Goal: Transaction & Acquisition: Purchase product/service

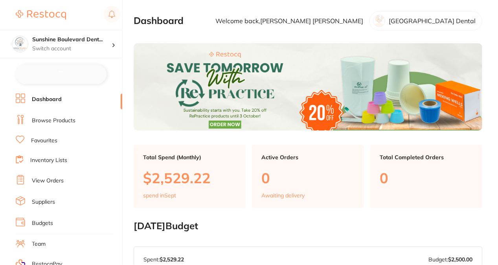
checkbox input "false"
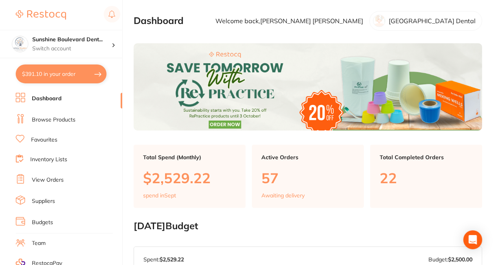
click at [58, 118] on link "Browse Products" at bounding box center [54, 120] width 44 height 8
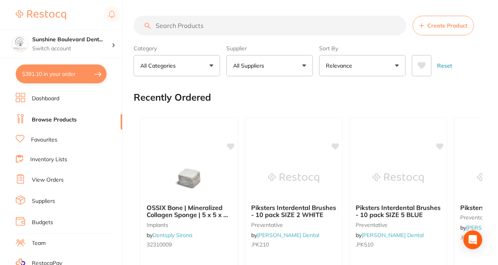
click at [224, 25] on input "search" at bounding box center [270, 26] width 273 height 20
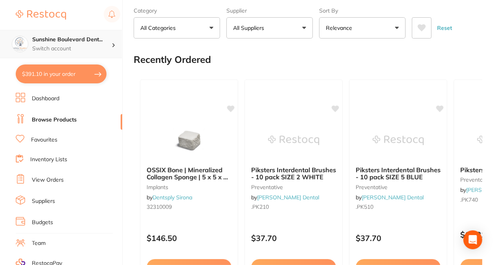
scroll to position [39, 0]
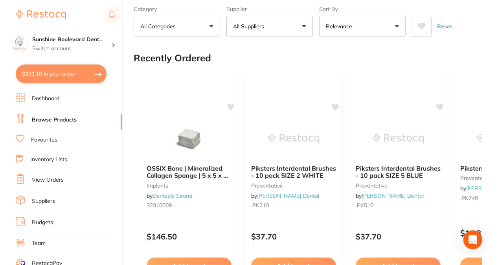
click at [82, 63] on section "Sunshine Boulevard Dent... Switch account Sunshine Boulevard Dental $391.10 in …" at bounding box center [61, 132] width 123 height 265
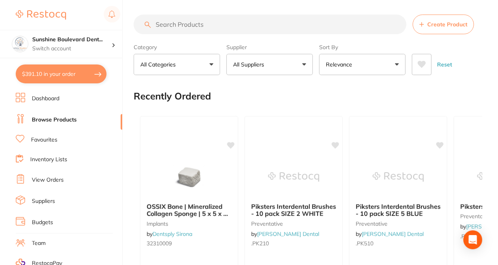
scroll to position [0, 0]
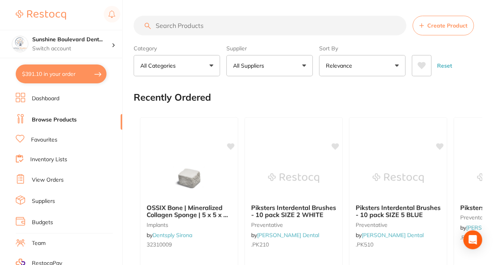
click at [199, 32] on input "search" at bounding box center [270, 26] width 273 height 20
type input "saline bottle"
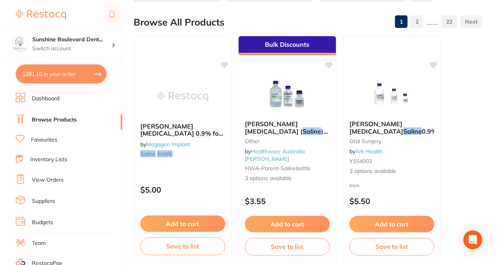
scroll to position [79, 0]
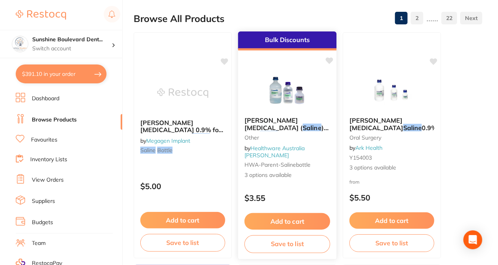
click at [275, 83] on img at bounding box center [286, 91] width 51 height 40
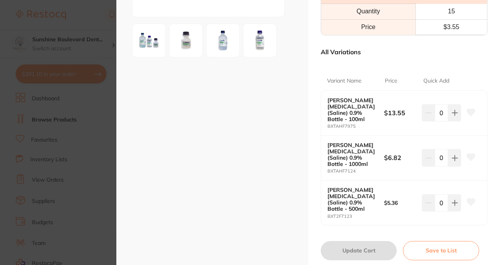
scroll to position [157, 0]
click at [425, 195] on div "0" at bounding box center [441, 201] width 39 height 17
click at [450, 204] on button at bounding box center [454, 201] width 13 height 17
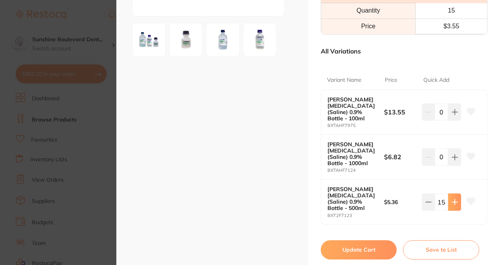
click at [450, 204] on button at bounding box center [454, 201] width 13 height 17
click at [424, 205] on button at bounding box center [428, 201] width 13 height 17
type input "15"
click at [474, 199] on button at bounding box center [471, 202] width 20 height 20
click at [338, 248] on button "Update Cart" at bounding box center [359, 249] width 76 height 19
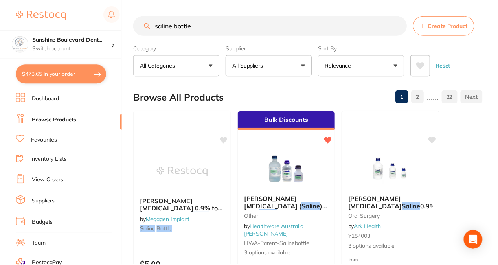
scroll to position [79, 0]
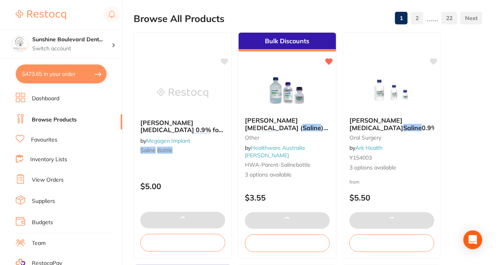
type input "29"
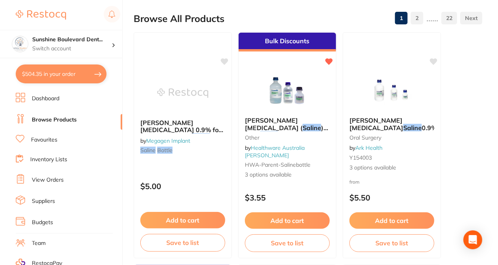
click at [61, 77] on button "$504.35 in your order" at bounding box center [61, 73] width 91 height 19
checkbox input "true"
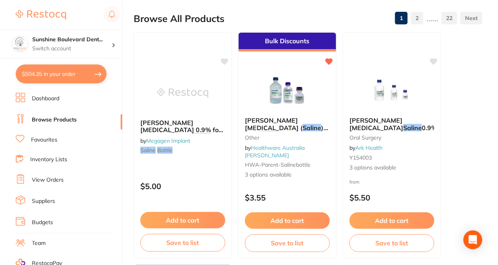
checkbox input "true"
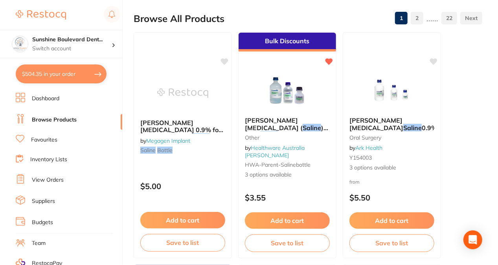
checkbox input "true"
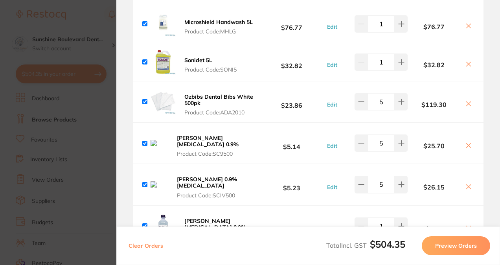
scroll to position [314, 0]
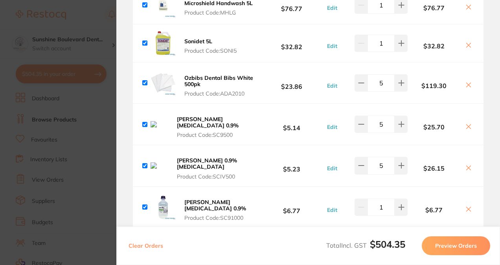
click at [469, 123] on icon at bounding box center [468, 126] width 6 height 6
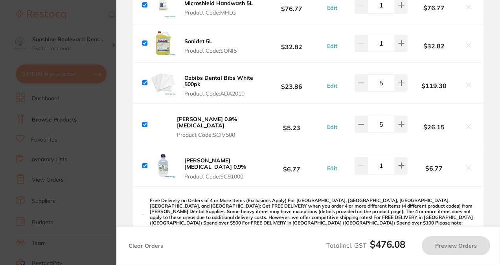
checkbox input "true"
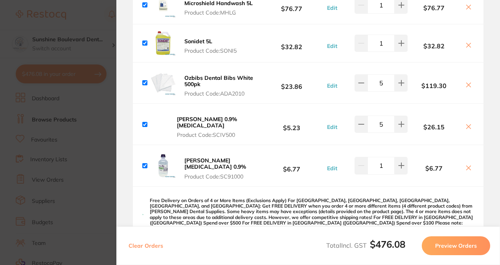
click at [147, 122] on input "checkbox" at bounding box center [144, 124] width 5 height 5
checkbox input "false"
click at [464, 126] on div "[PERSON_NAME] 0.9% [MEDICAL_DATA] Product Code: SCIV500 $5.23 Edit 5 $26.15" at bounding box center [308, 124] width 351 height 41
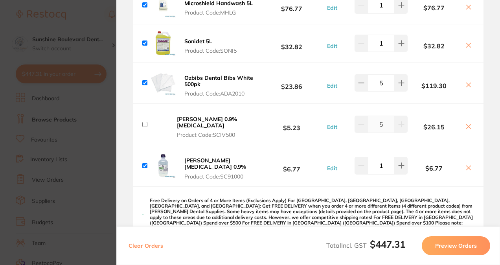
click at [467, 124] on icon at bounding box center [469, 126] width 4 height 4
checkbox input "true"
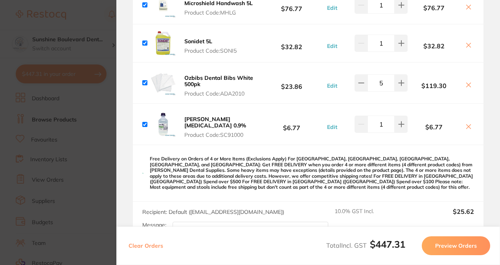
click at [65, 106] on section "Update RRP Set your pre negotiated price for this item. Item Agreed RRP (excl. …" at bounding box center [250, 132] width 500 height 265
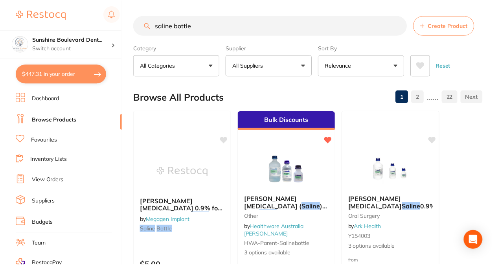
scroll to position [79, 0]
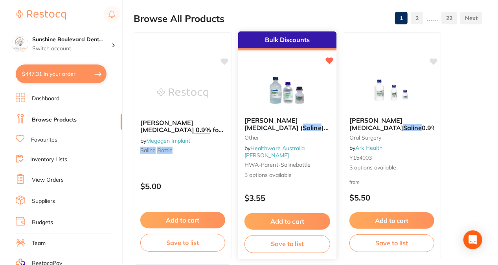
click at [316, 96] on div at bounding box center [287, 91] width 98 height 40
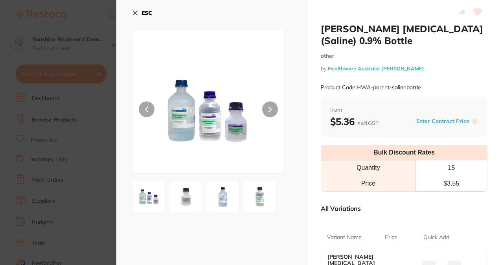
click at [84, 122] on section "[PERSON_NAME] [MEDICAL_DATA] (Saline) 0.9% Bottle other by Healthware Australia…" at bounding box center [250, 132] width 500 height 265
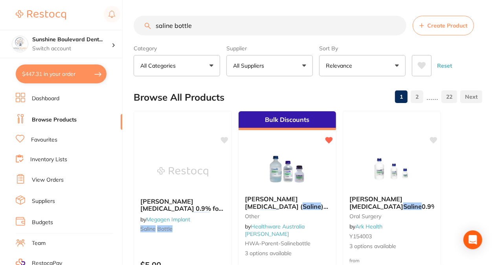
drag, startPoint x: 210, startPoint y: 0, endPoint x: 206, endPoint y: 9, distance: 9.7
drag, startPoint x: 209, startPoint y: 25, endPoint x: 109, endPoint y: 13, distance: 101.4
click at [109, 13] on div "$447.31 [GEOGRAPHIC_DATA]... Switch account Sunshine Boulevard Dental $447.31 i…" at bounding box center [249, 132] width 498 height 265
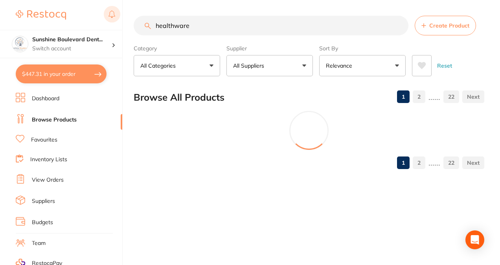
type input "healthware"
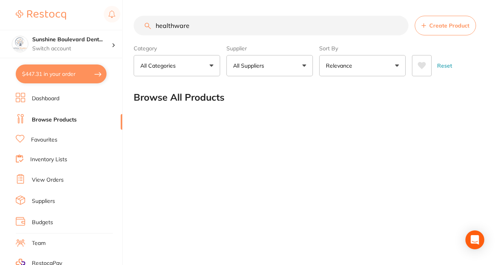
click at [267, 68] on p "All Suppliers" at bounding box center [250, 66] width 34 height 8
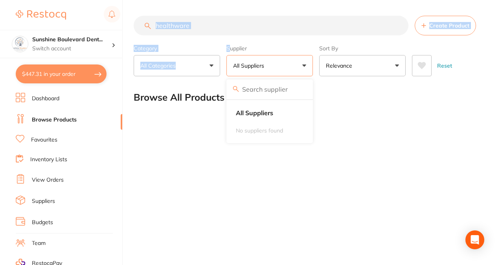
drag, startPoint x: 231, startPoint y: 38, endPoint x: 128, endPoint y: 12, distance: 106.1
click at [128, 12] on div "$447.31 [GEOGRAPHIC_DATA]... Switch account Sunshine Boulevard Dental $447.31 i…" at bounding box center [250, 132] width 500 height 265
drag, startPoint x: 128, startPoint y: 12, endPoint x: 213, endPoint y: 34, distance: 87.6
click at [213, 34] on input "healthware" at bounding box center [271, 26] width 275 height 20
click at [215, 25] on input "healthware" at bounding box center [271, 26] width 275 height 20
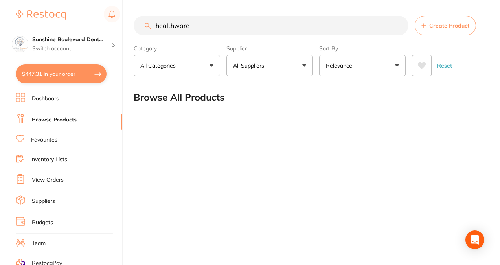
drag, startPoint x: 207, startPoint y: 16, endPoint x: 141, endPoint y: 24, distance: 66.9
click at [141, 24] on input "healthware" at bounding box center [271, 26] width 275 height 20
click at [267, 78] on main "Create Product Category All Categories All Categories No categories found Clear…" at bounding box center [317, 63] width 366 height 127
click at [269, 66] on span at bounding box center [268, 65] width 3 height 3
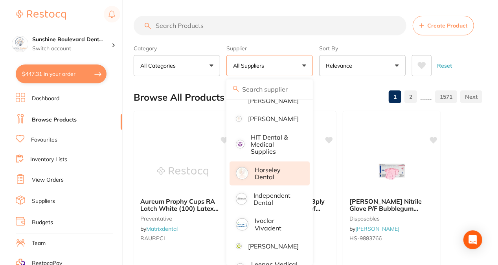
scroll to position [432, 0]
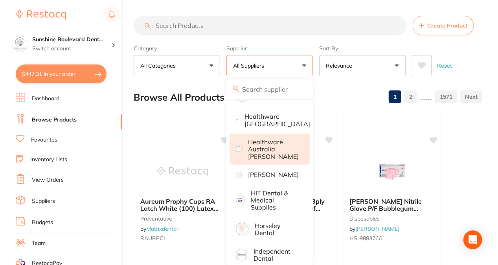
click at [274, 152] on p "Healthware Australia [PERSON_NAME]" at bounding box center [273, 149] width 51 height 22
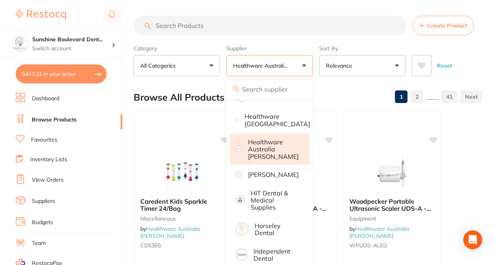
click at [474, 52] on div "Reset" at bounding box center [444, 63] width 64 height 28
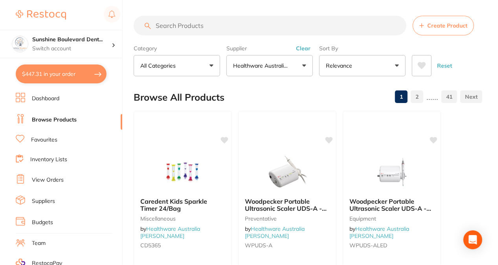
click at [338, 68] on p "Relevance" at bounding box center [340, 66] width 29 height 8
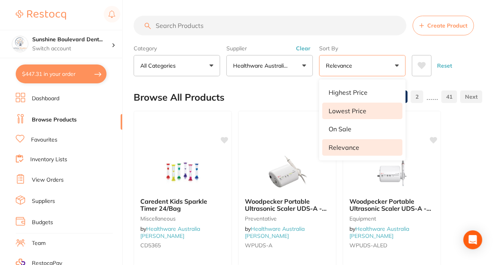
click at [346, 105] on li "Lowest Price" at bounding box center [362, 111] width 80 height 17
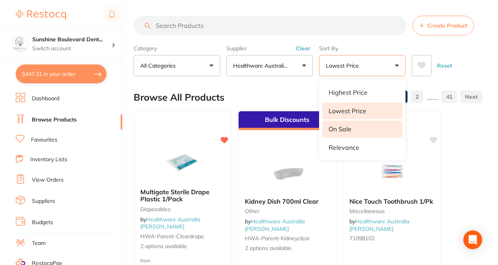
click at [347, 129] on p "On Sale" at bounding box center [340, 128] width 23 height 7
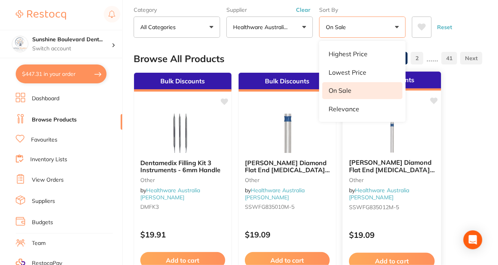
scroll to position [39, 0]
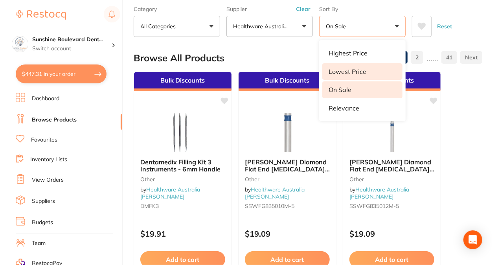
click at [350, 70] on p "Lowest Price" at bounding box center [348, 71] width 38 height 7
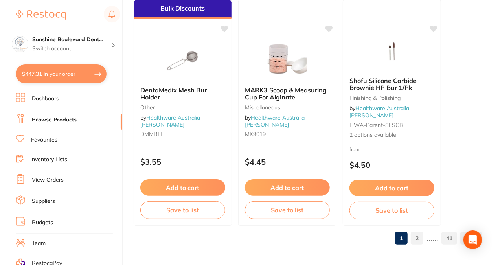
scroll to position [4062, 0]
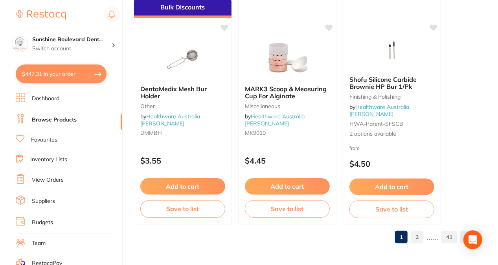
click at [37, 63] on section "Sunshine Boulevard Dent... Switch account Sunshine Boulevard Dental $447.31 in …" at bounding box center [61, 132] width 123 height 265
click at [41, 65] on button "$447.31 in your order" at bounding box center [61, 73] width 91 height 19
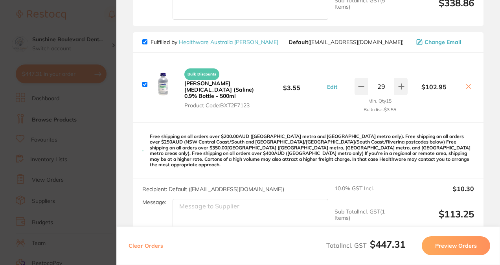
scroll to position [550, 0]
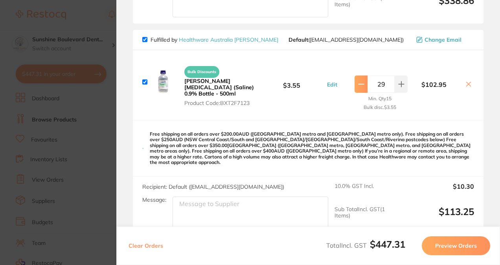
click at [363, 79] on button at bounding box center [361, 83] width 13 height 17
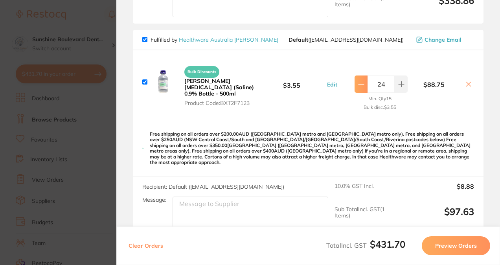
click at [363, 79] on button at bounding box center [361, 83] width 13 height 17
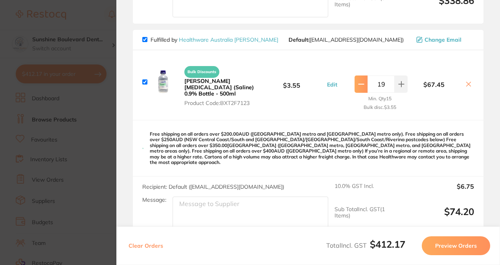
click at [363, 79] on button at bounding box center [361, 83] width 13 height 17
type input "15"
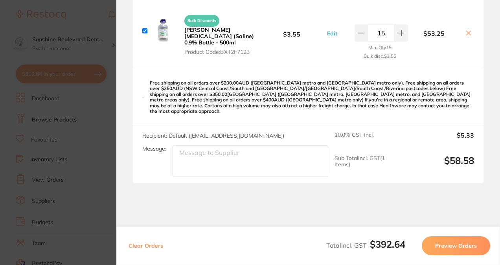
scroll to position [602, 0]
click at [72, 140] on section "Update RRP Set your pre negotiated price for this item. Item Agreed RRP (excl. …" at bounding box center [250, 132] width 500 height 265
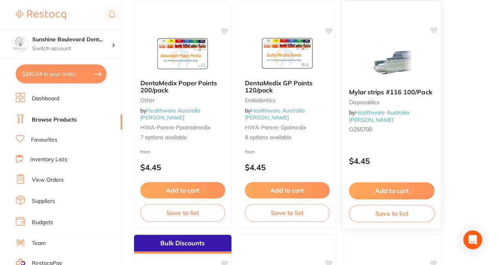
scroll to position [4062, 0]
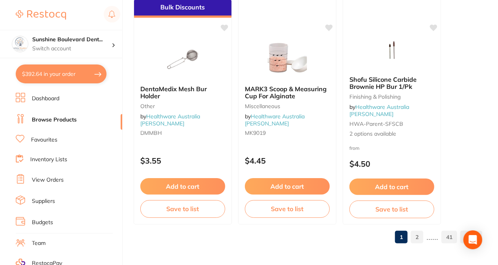
click at [416, 228] on div "1 2 ...... 41" at bounding box center [437, 236] width 90 height 25
click at [417, 244] on link "2" at bounding box center [417, 237] width 13 height 16
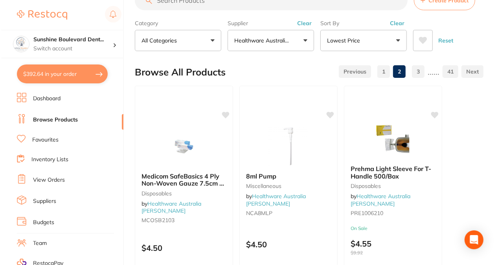
scroll to position [0, 0]
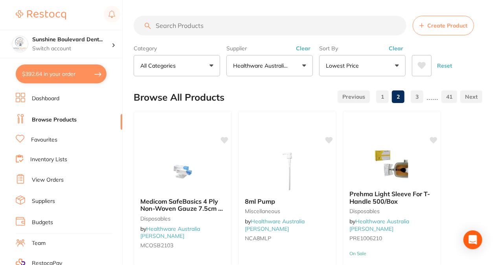
click at [219, 24] on input "search" at bounding box center [270, 26] width 273 height 20
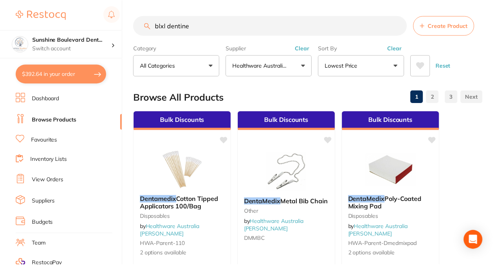
scroll to position [311, 0]
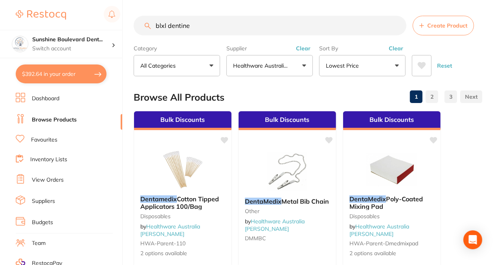
click at [270, 56] on button "Healthware Australia [PERSON_NAME]" at bounding box center [269, 65] width 86 height 21
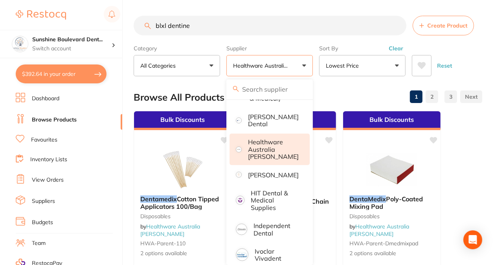
click at [261, 154] on p "Healthware Australia [PERSON_NAME]" at bounding box center [273, 149] width 51 height 22
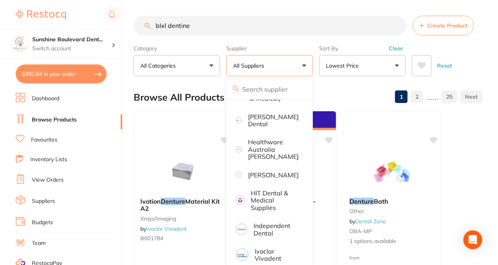
click at [475, 49] on div "Reset" at bounding box center [444, 63] width 64 height 28
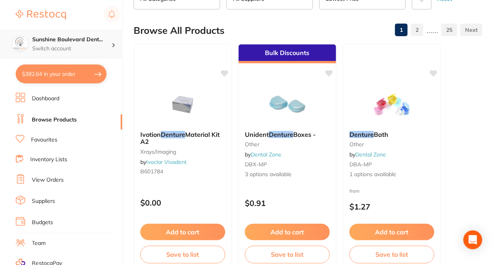
scroll to position [0, 0]
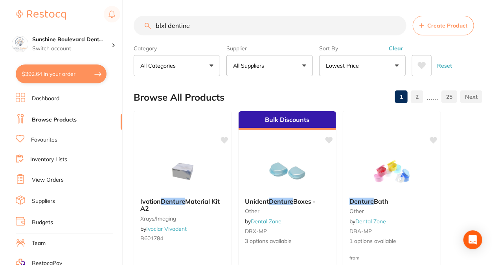
click at [154, 24] on input "blxl dentine" at bounding box center [270, 26] width 273 height 20
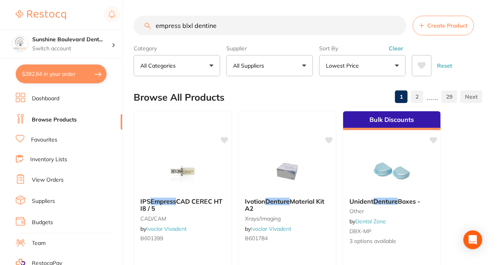
click at [249, 34] on input "empress blxl dentine" at bounding box center [270, 26] width 273 height 20
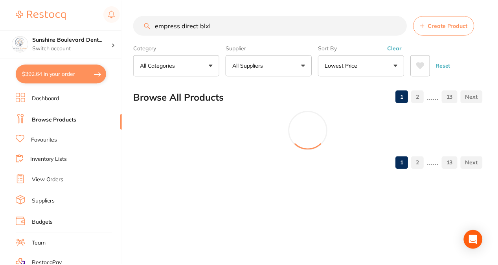
scroll to position [109, 0]
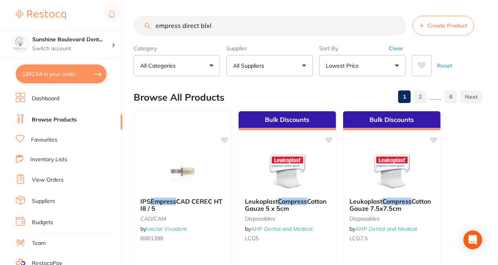
type input "empress direct blxl"
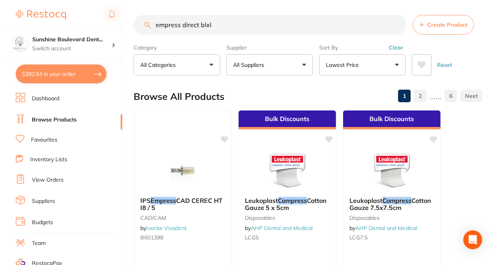
scroll to position [0, 0]
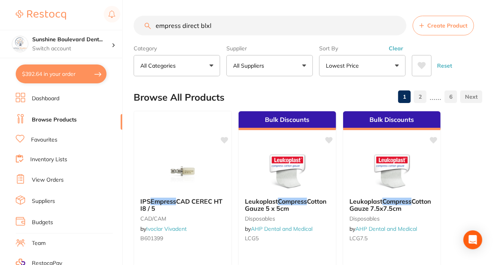
click at [289, 73] on button "All Suppliers" at bounding box center [269, 65] width 86 height 21
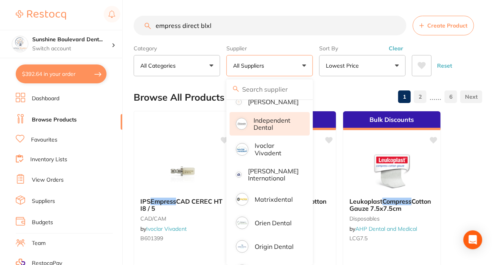
scroll to position [148, 0]
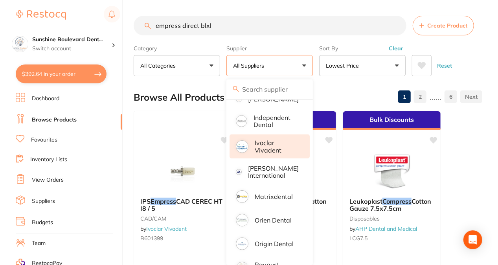
click at [277, 154] on p "Ivoclar Vivadent" at bounding box center [277, 146] width 44 height 15
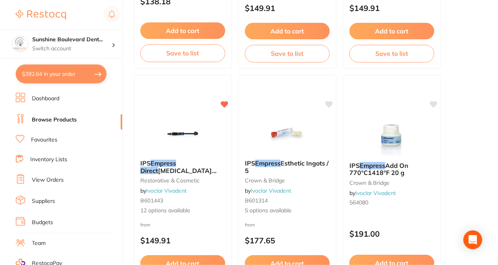
scroll to position [2595, 0]
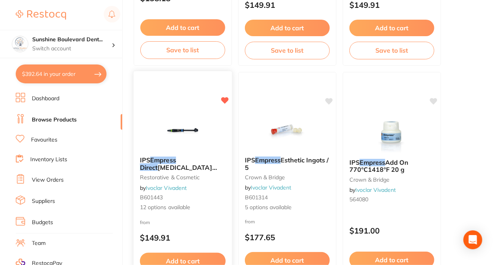
click at [207, 163] on span "[MEDICAL_DATA] Syringe 3g" at bounding box center [178, 170] width 77 height 15
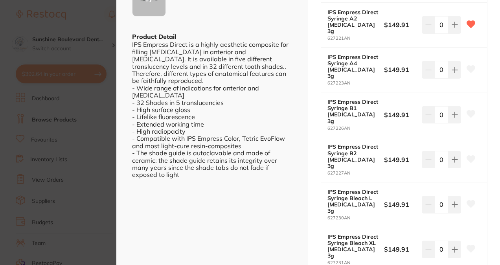
scroll to position [236, 0]
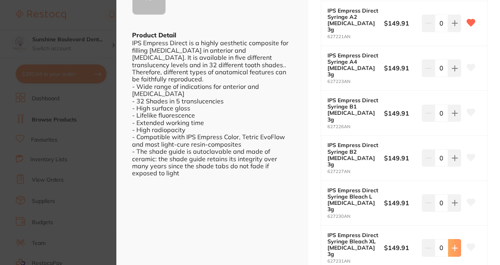
click at [455, 239] on button at bounding box center [454, 247] width 13 height 17
type input "1"
click at [473, 238] on button at bounding box center [471, 248] width 20 height 20
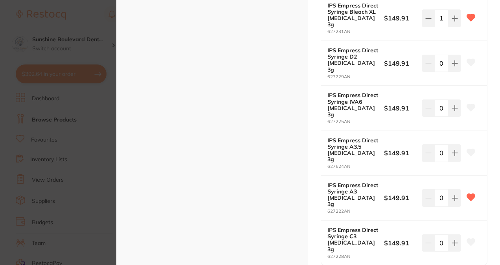
scroll to position [472, 0]
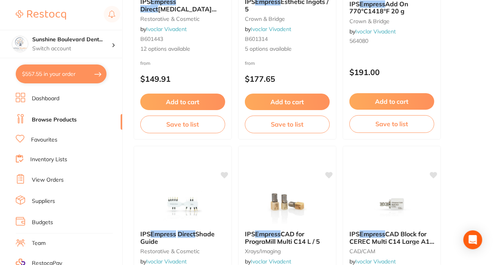
scroll to position [2724, 0]
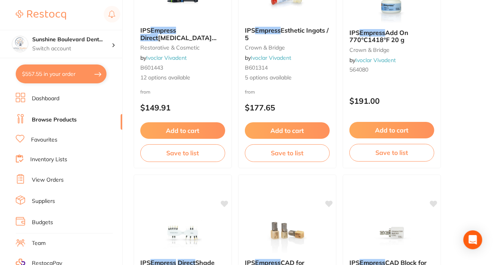
click at [71, 68] on button "$557.55 in your order" at bounding box center [61, 73] width 91 height 19
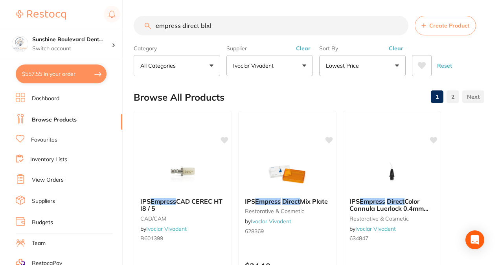
checkbox input "true"
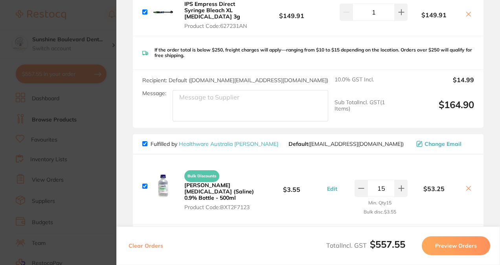
scroll to position [611, 0]
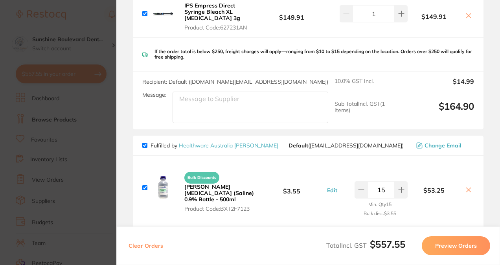
click at [48, 66] on section "Update RRP Set your pre negotiated price for this item. Item Agreed RRP (excl. …" at bounding box center [250, 132] width 500 height 265
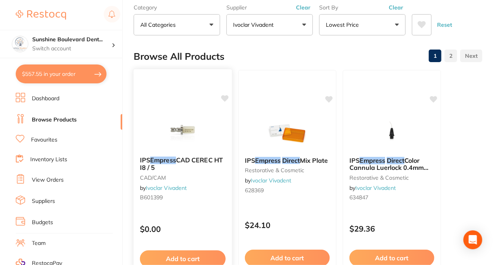
scroll to position [0, 0]
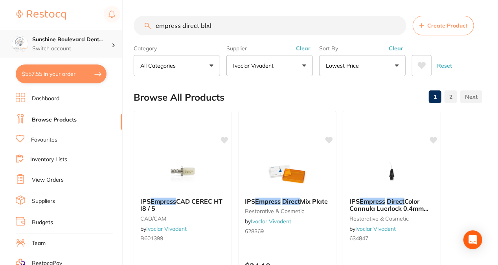
drag, startPoint x: 227, startPoint y: 31, endPoint x: 70, endPoint y: 44, distance: 158.1
click at [70, 44] on div "$557.55 [GEOGRAPHIC_DATA]... Switch account Sunshine Boulevard Dental $557.55 i…" at bounding box center [249, 132] width 498 height 265
type input "mask"
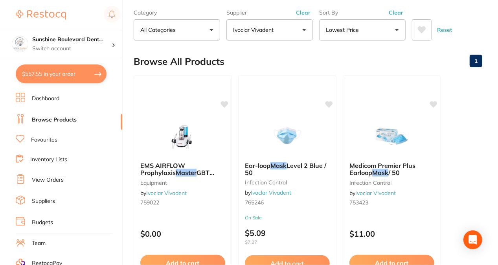
scroll to position [39, 0]
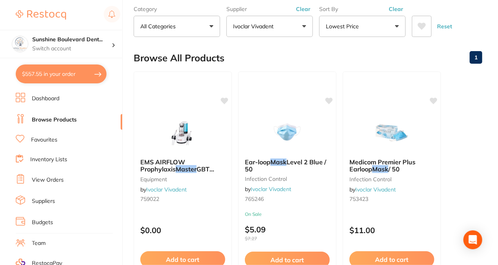
click at [264, 16] on div "Supplier Ivoclar Vivadent All Suppliers Dentsply Sirona AB Orthodontics [PERSON…" at bounding box center [269, 19] width 86 height 35
click at [264, 19] on button "Ivoclar Vivadent" at bounding box center [269, 26] width 86 height 21
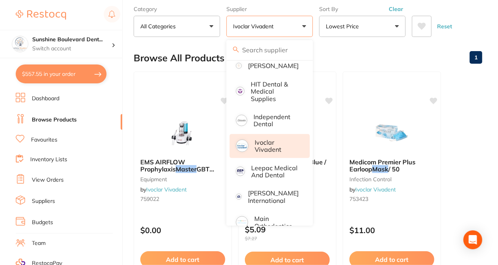
scroll to position [393, 0]
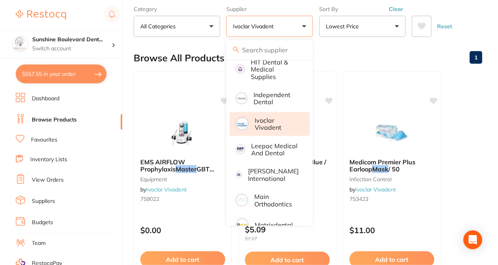
click at [253, 133] on li "Ivoclar Vivadent" at bounding box center [270, 124] width 80 height 24
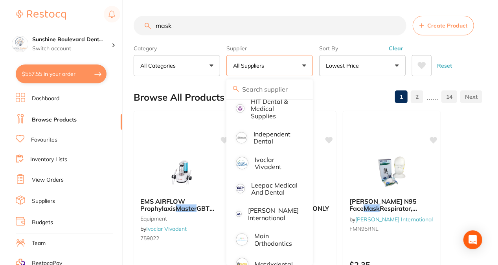
click at [471, 61] on div "Reset" at bounding box center [444, 63] width 64 height 28
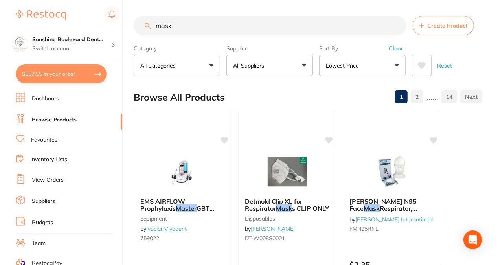
click at [245, 66] on p "All Suppliers" at bounding box center [250, 66] width 34 height 8
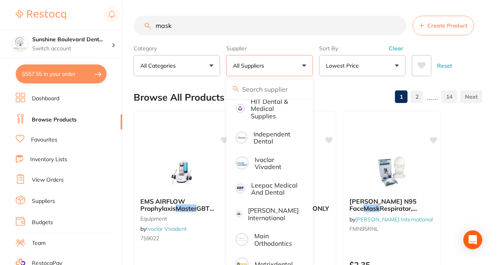
click at [245, 66] on p "All Suppliers" at bounding box center [250, 66] width 34 height 8
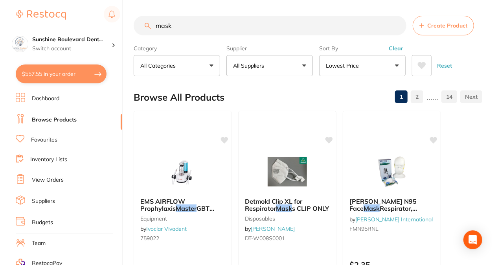
click at [274, 74] on button "All Suppliers" at bounding box center [269, 65] width 86 height 21
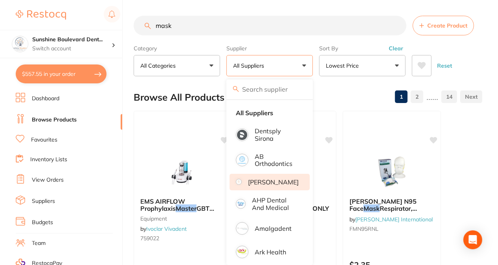
click at [265, 190] on li "[PERSON_NAME]" at bounding box center [270, 182] width 80 height 17
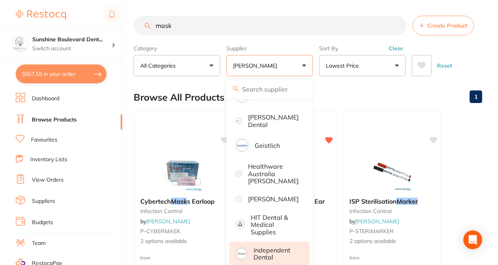
scroll to position [275, 0]
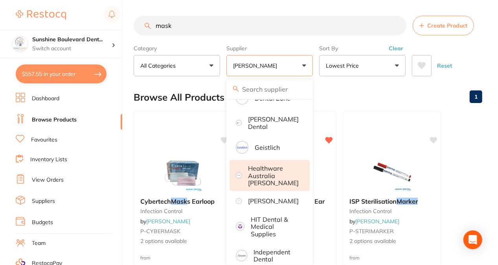
click at [265, 173] on p "Healthware Australia [PERSON_NAME]" at bounding box center [273, 176] width 51 height 22
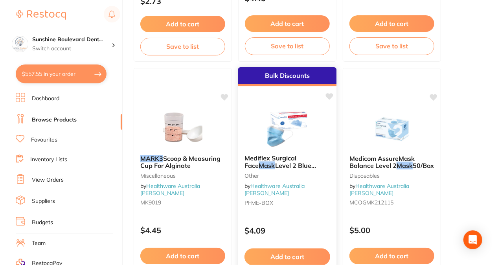
click at [259, 131] on div at bounding box center [287, 129] width 98 height 40
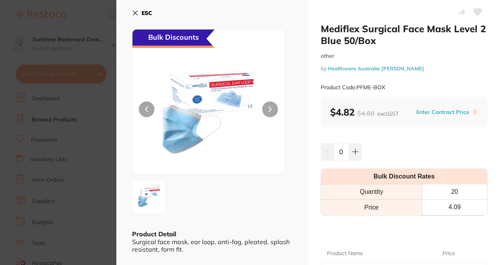
drag, startPoint x: 345, startPoint y: 153, endPoint x: 333, endPoint y: 153, distance: 11.8
click at [334, 153] on input "0" at bounding box center [341, 151] width 15 height 17
click at [353, 154] on icon at bounding box center [355, 152] width 6 height 6
type input "20"
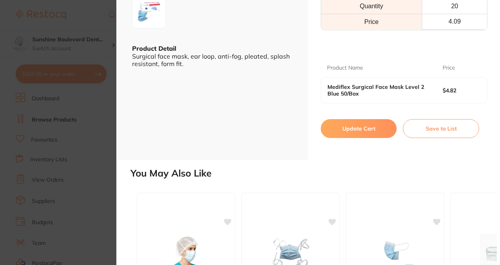
scroll to position [197, 0]
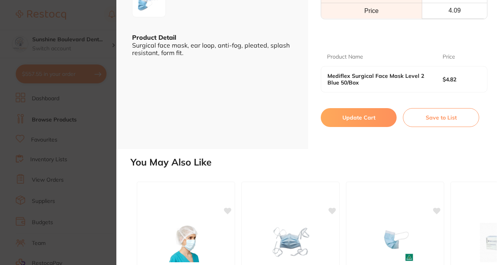
click at [352, 117] on button "Update Cart" at bounding box center [359, 117] width 76 height 19
checkbox input "false"
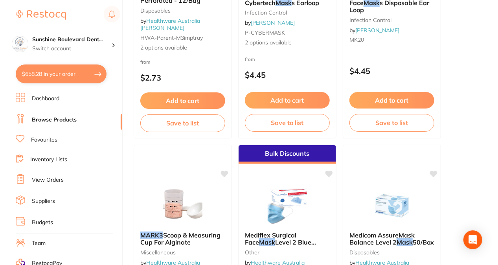
scroll to position [197, 0]
